Goal: Check status: Verify the current state of an ongoing process or item

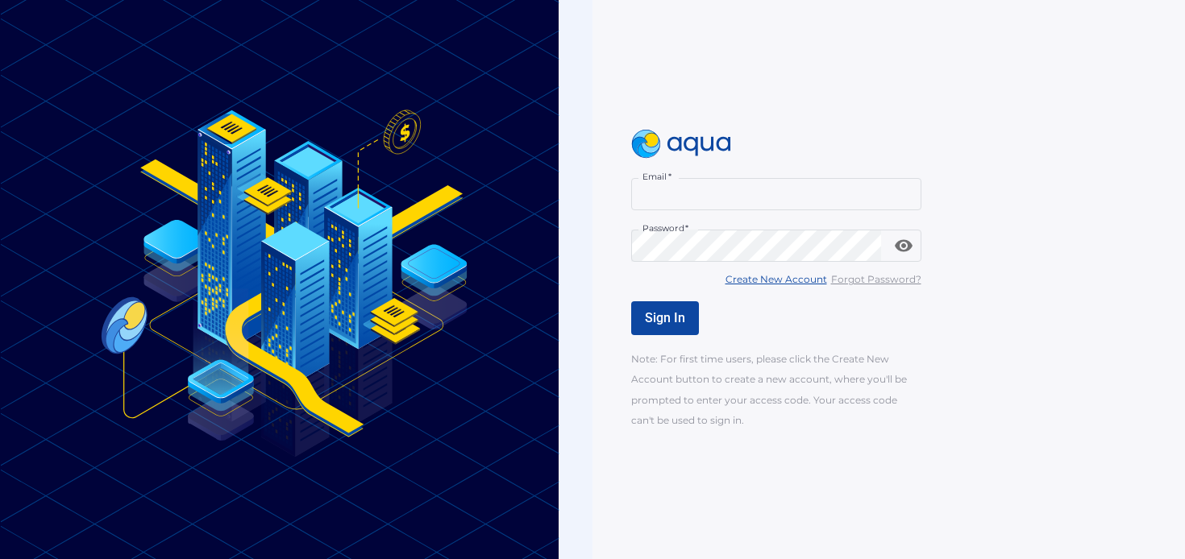
click at [680, 206] on input "Email   *" at bounding box center [776, 194] width 290 height 32
type input "**********"
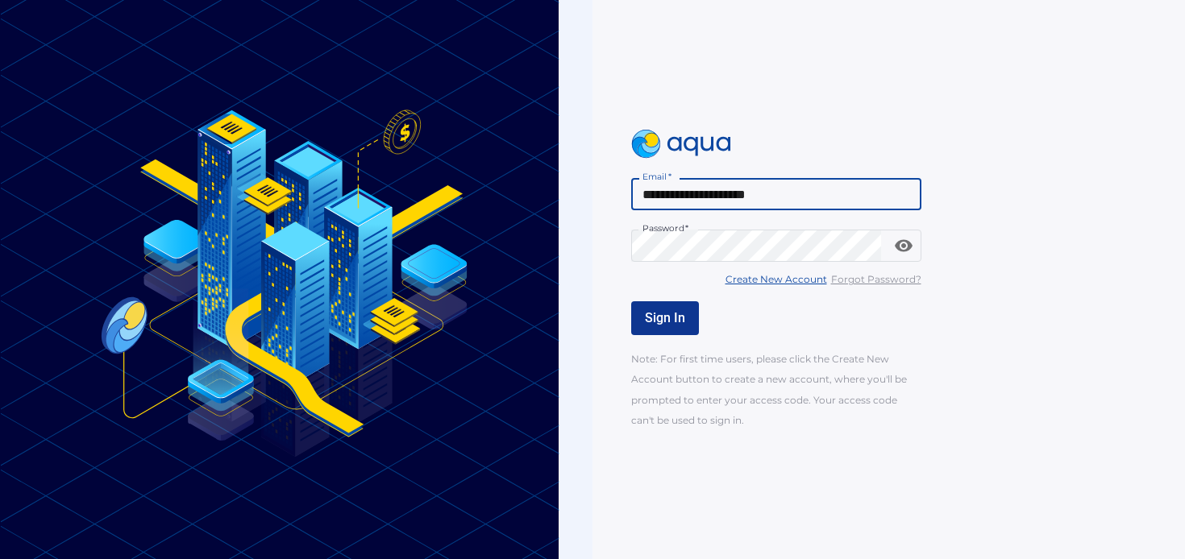
click at [667, 317] on span "Sign In" at bounding box center [665, 317] width 40 height 15
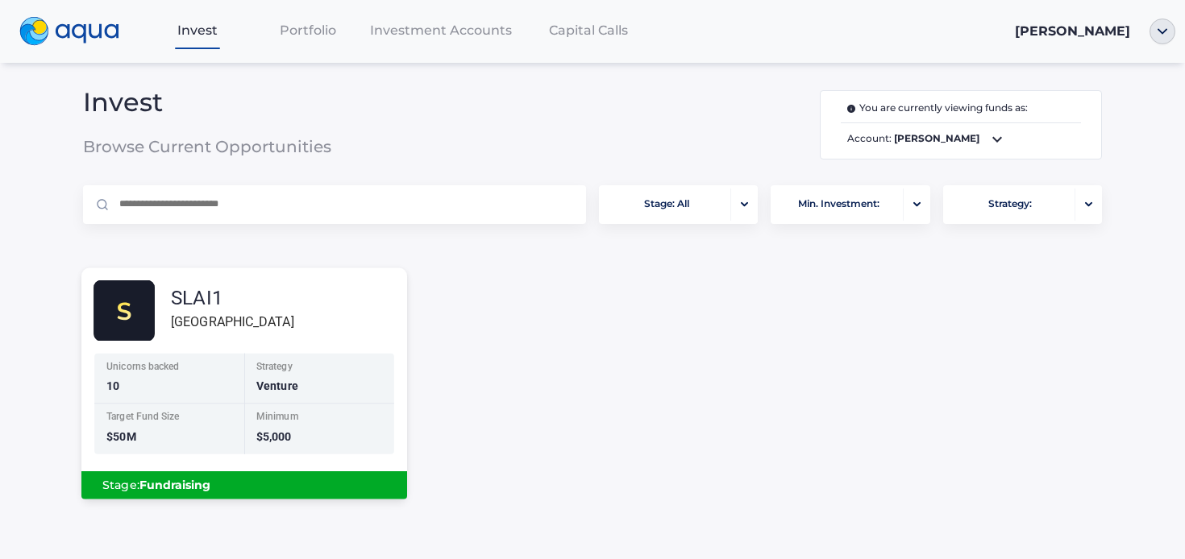
click at [289, 333] on div "SLAI1 [GEOGRAPHIC_DATA]" at bounding box center [251, 311] width 314 height 61
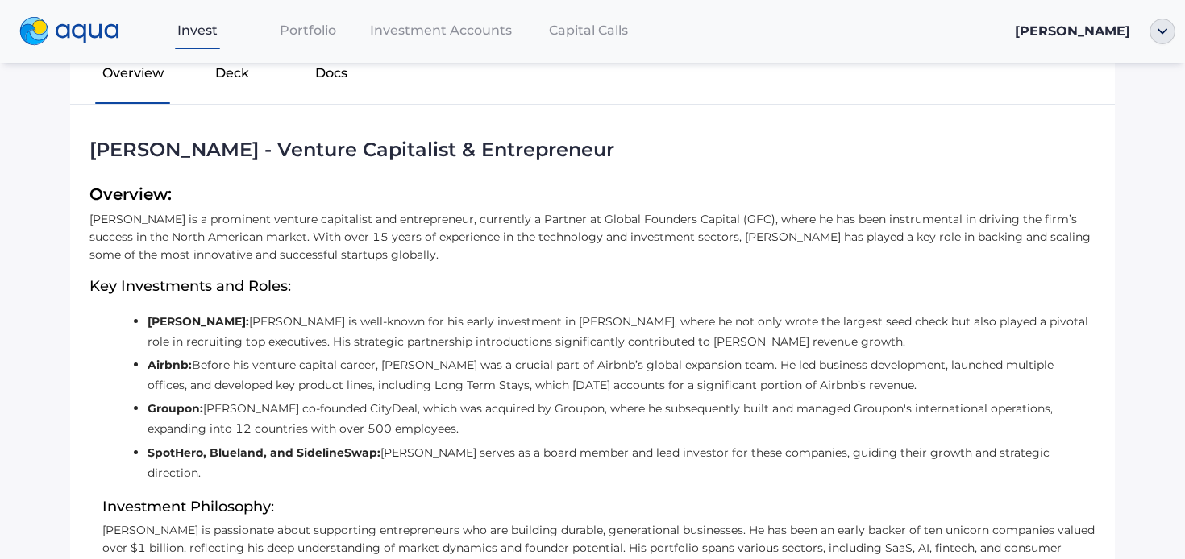
scroll to position [252, 0]
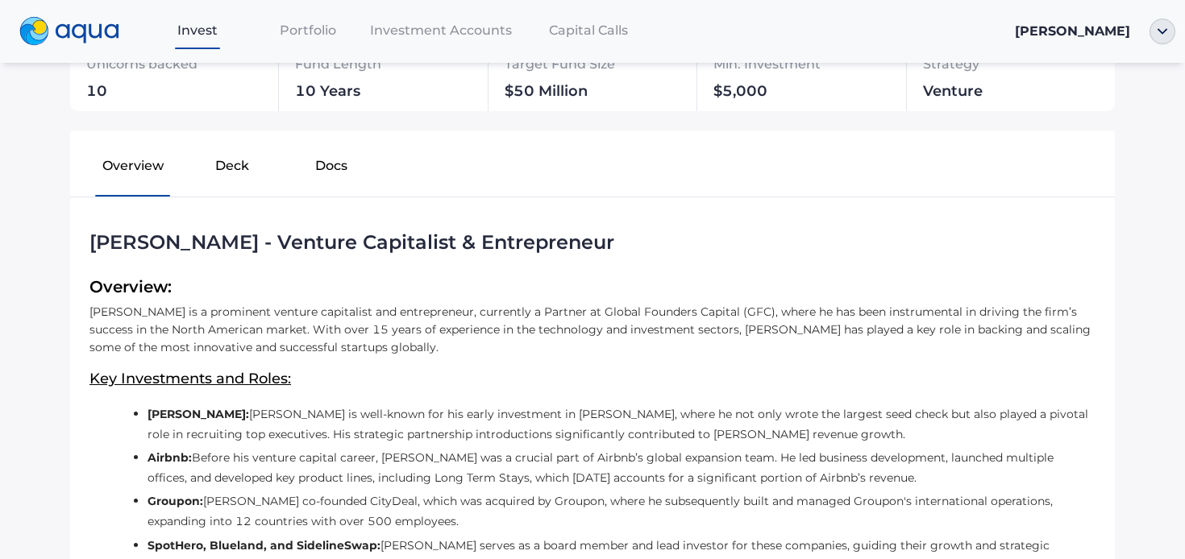
click at [228, 174] on button "Deck" at bounding box center [231, 169] width 99 height 52
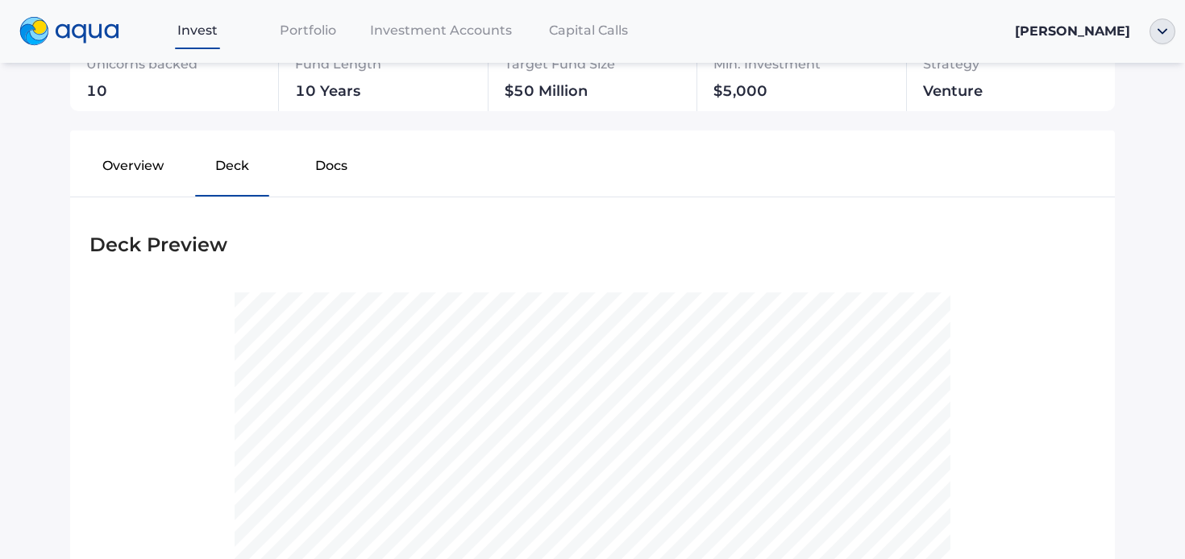
scroll to position [522, 0]
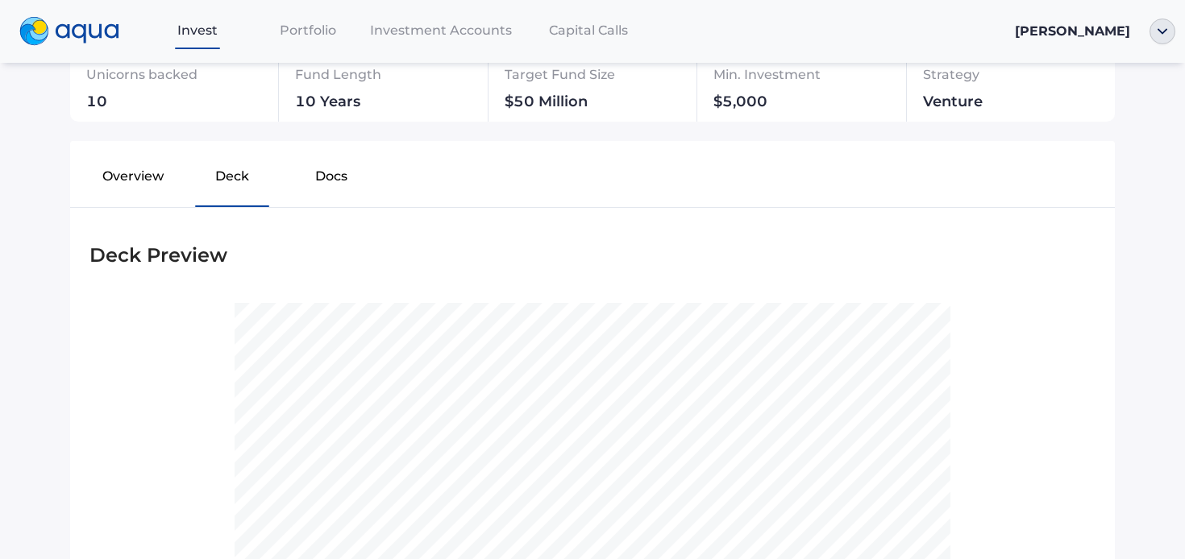
click at [318, 179] on button "Docs" at bounding box center [331, 180] width 99 height 52
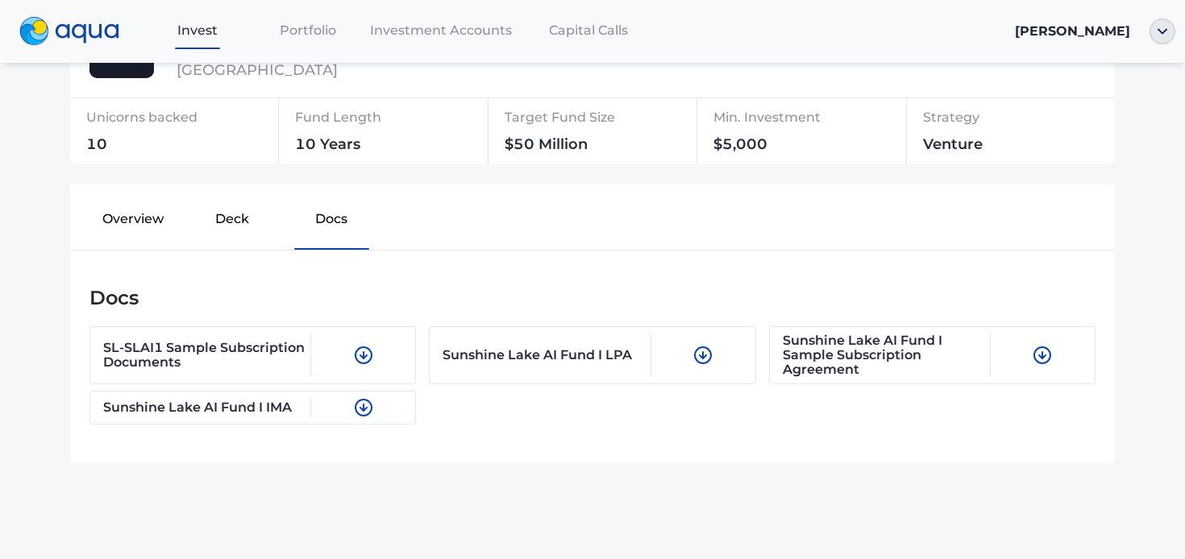
scroll to position [0, 0]
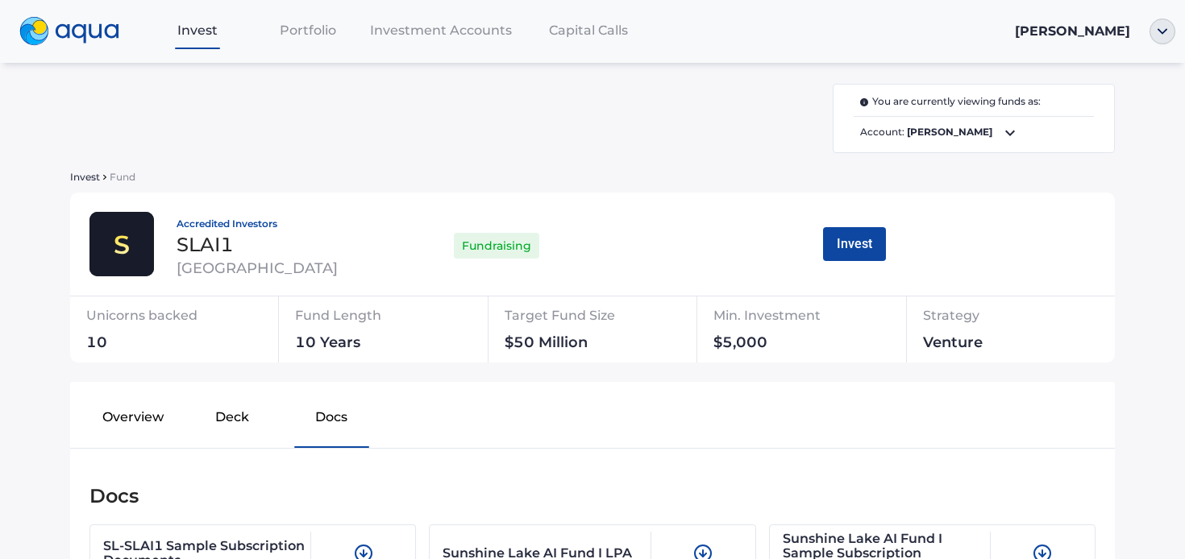
click at [320, 27] on span "Portfolio" at bounding box center [308, 30] width 56 height 15
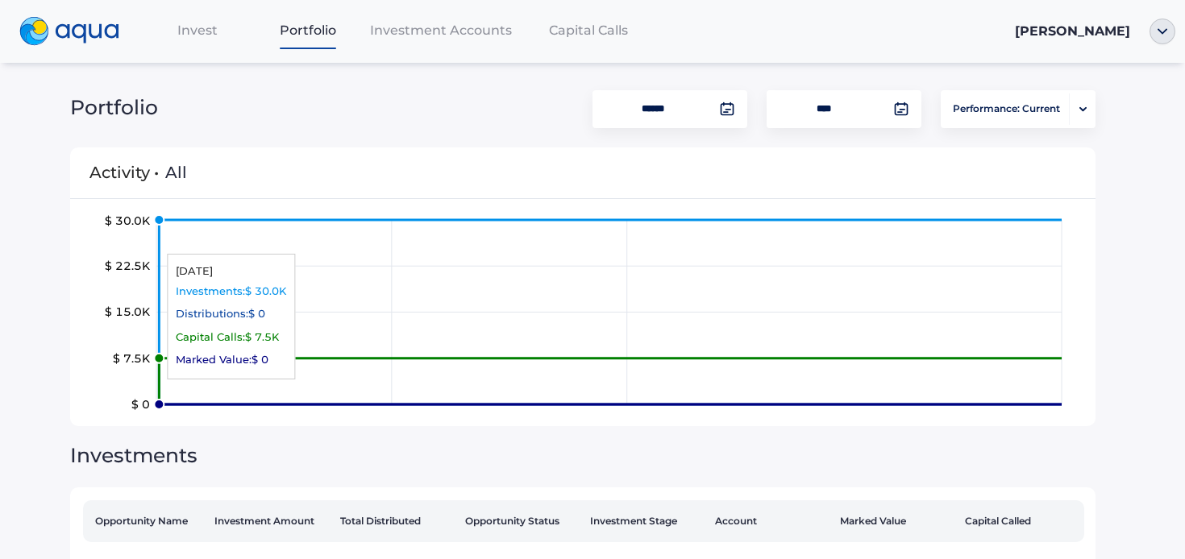
scroll to position [93, 0]
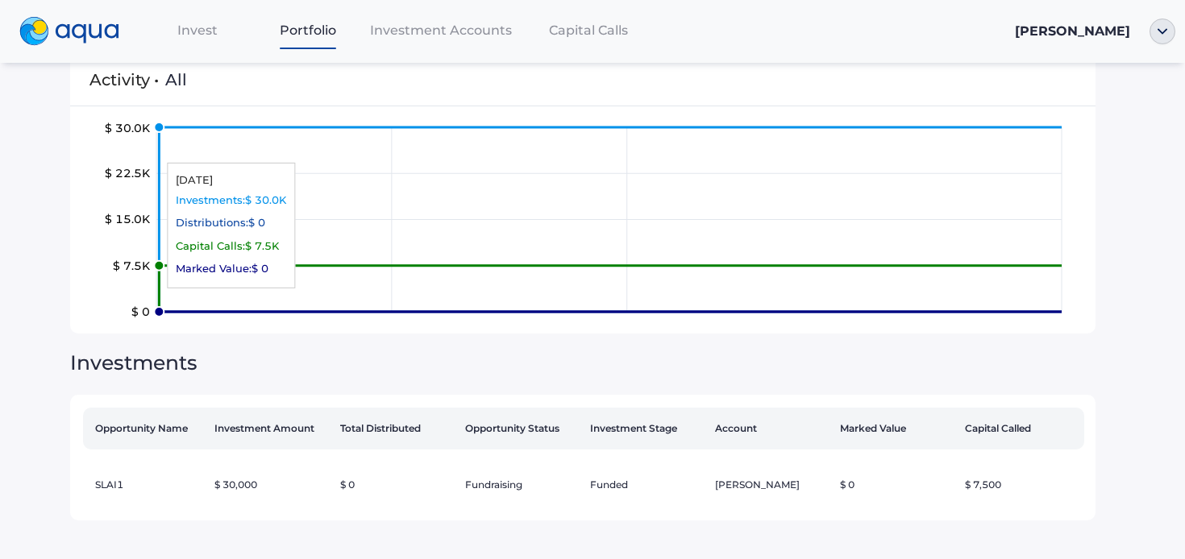
click at [365, 297] on icon "$ 0 $ 7.5K $ 15.0K $ 22.5K $ 30.0K" at bounding box center [583, 220] width 974 height 202
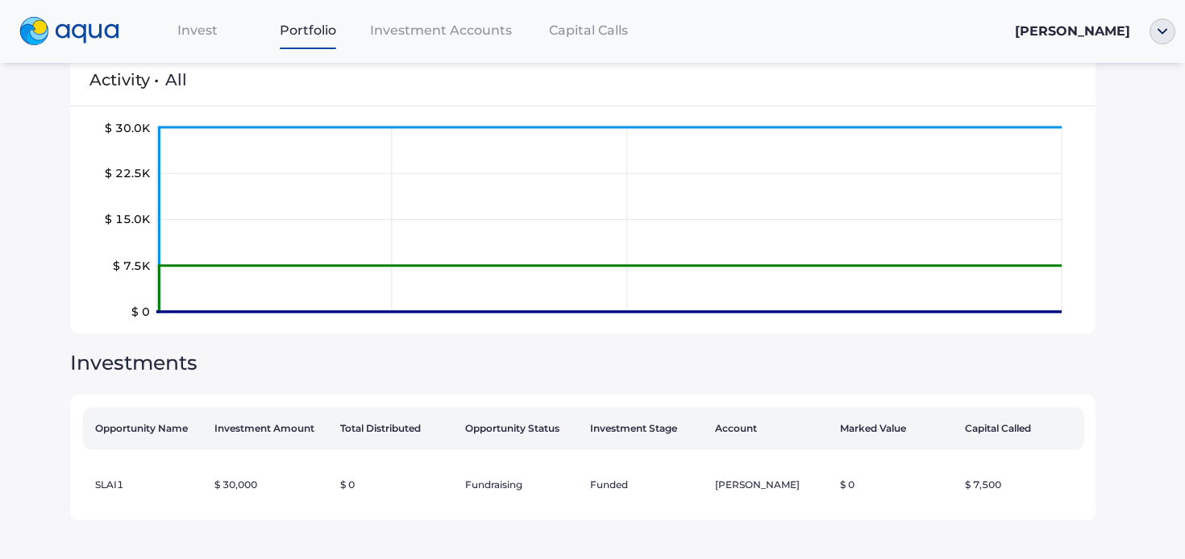
click at [406, 37] on span "Investment Accounts" at bounding box center [441, 30] width 142 height 15
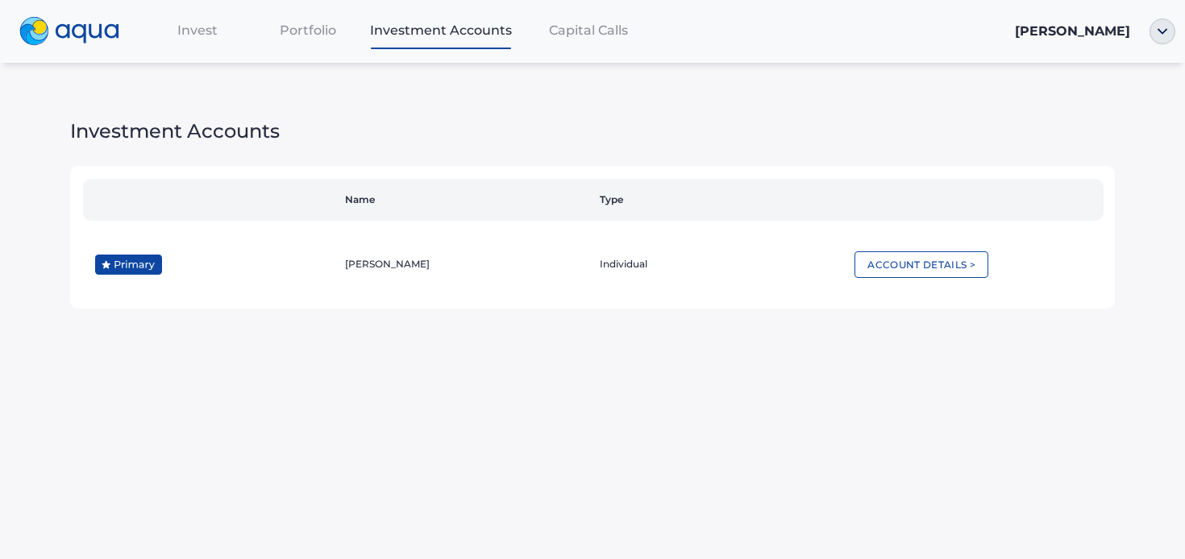
click at [588, 40] on div "Capital Calls" at bounding box center [588, 30] width 140 height 33
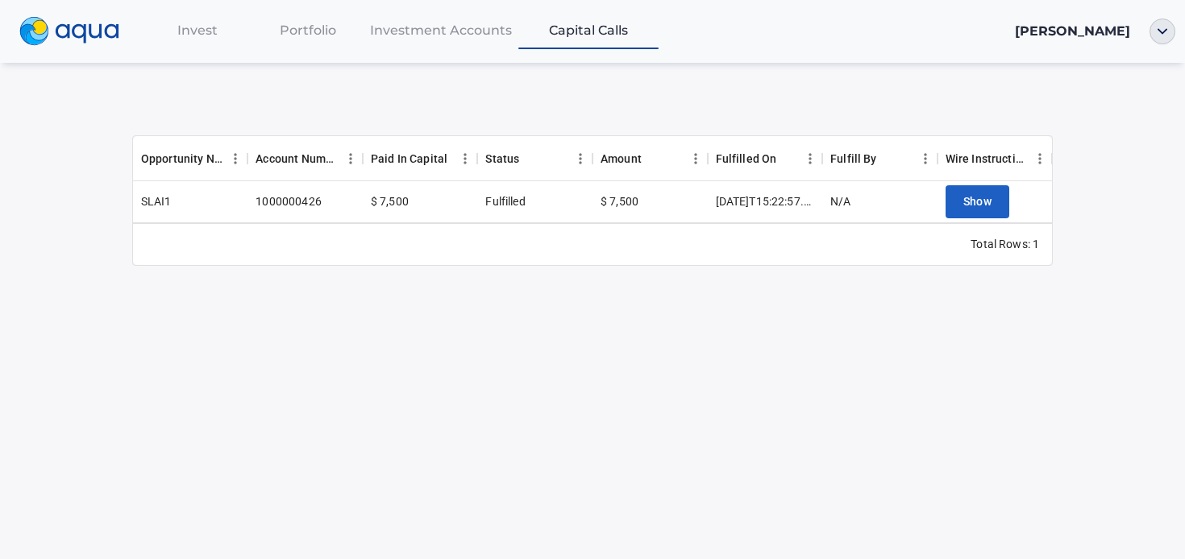
click at [480, 38] on span "Investment Accounts" at bounding box center [441, 30] width 142 height 15
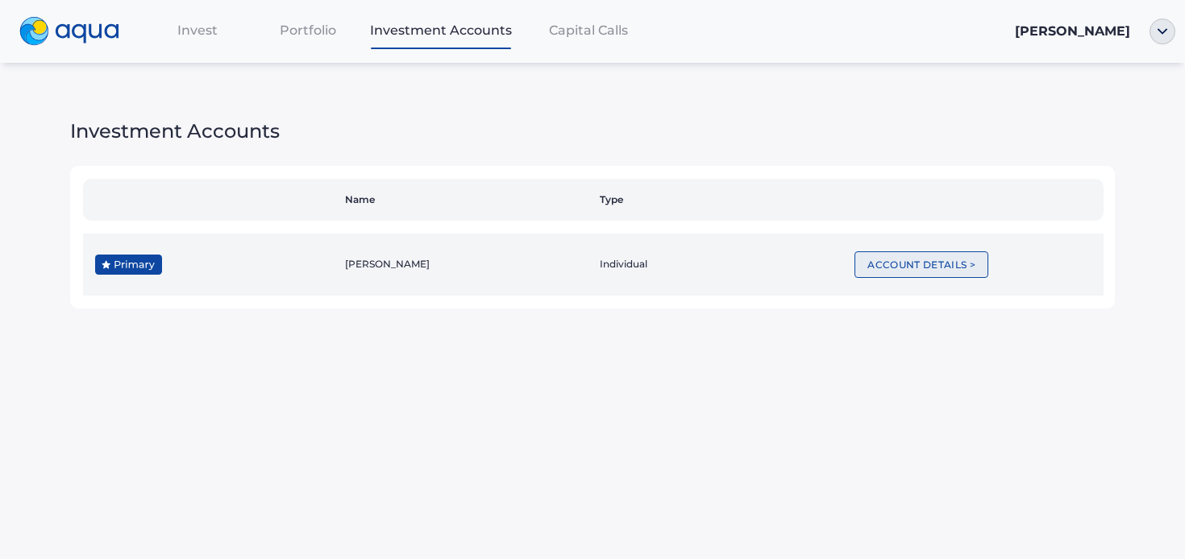
click at [926, 259] on button "Account Details >" at bounding box center [922, 265] width 134 height 27
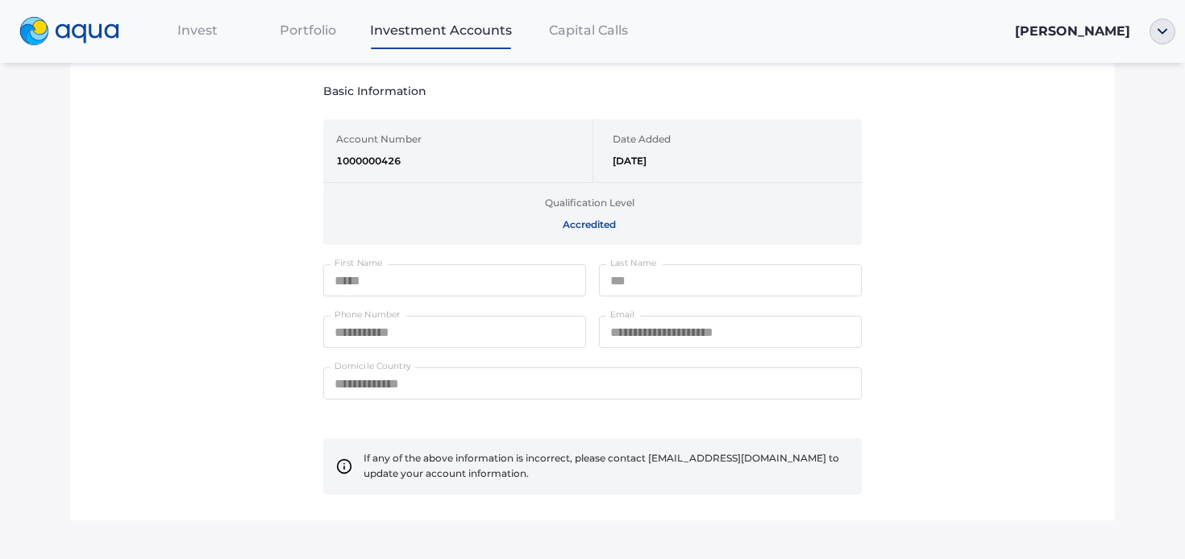
scroll to position [51, 0]
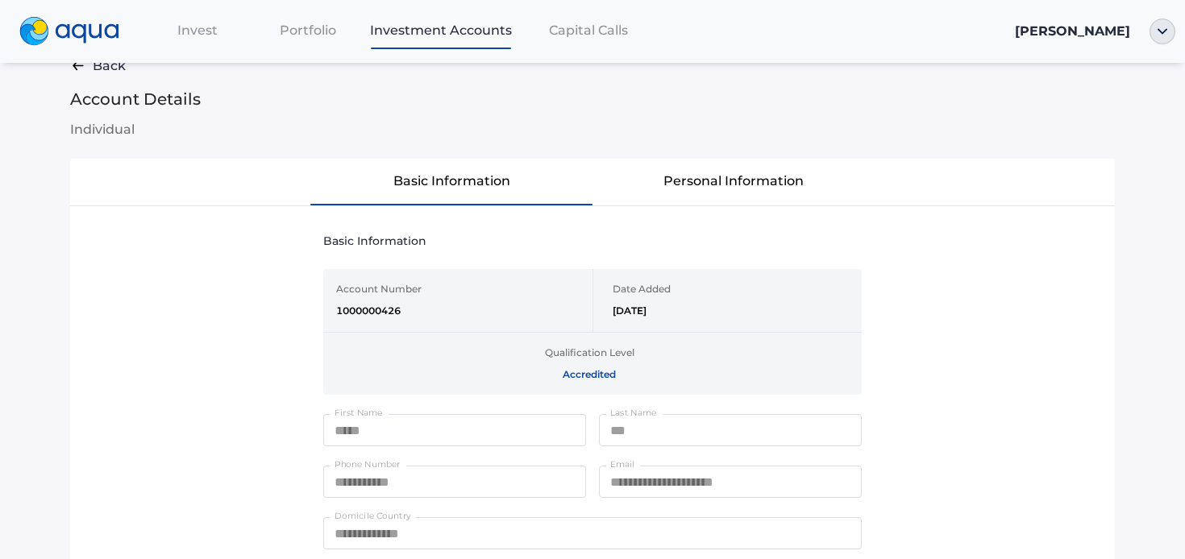
click at [667, 184] on button "Personal Information" at bounding box center [734, 181] width 282 height 45
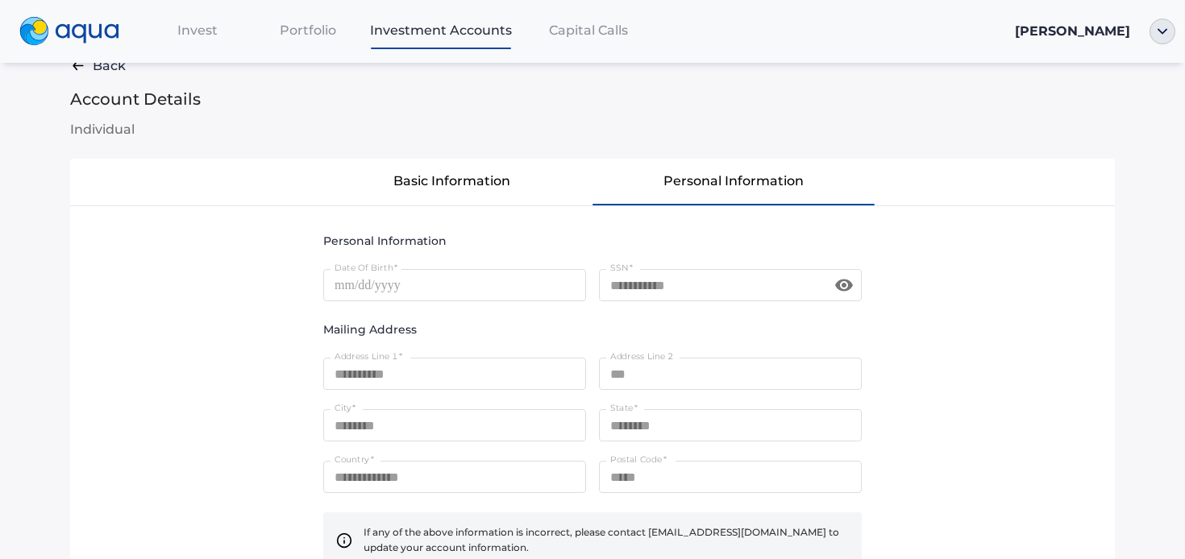
scroll to position [201, 0]
